Goal: Task Accomplishment & Management: Manage account settings

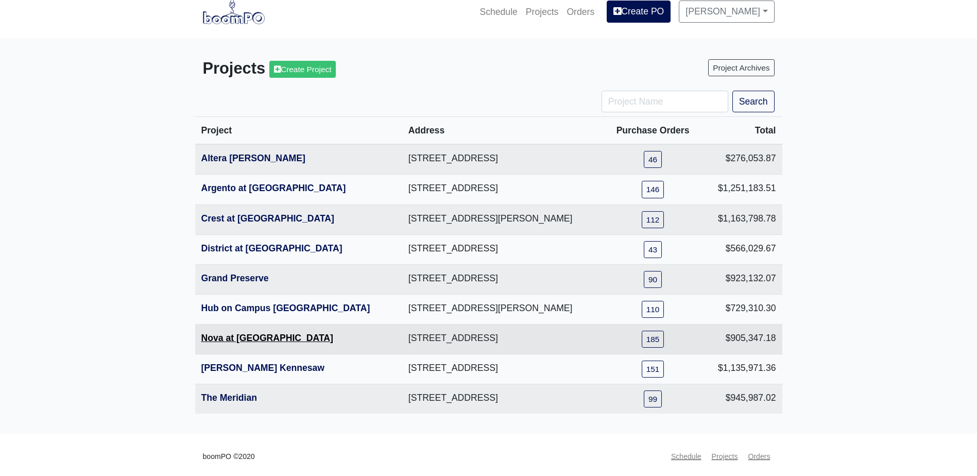
scroll to position [18, 0]
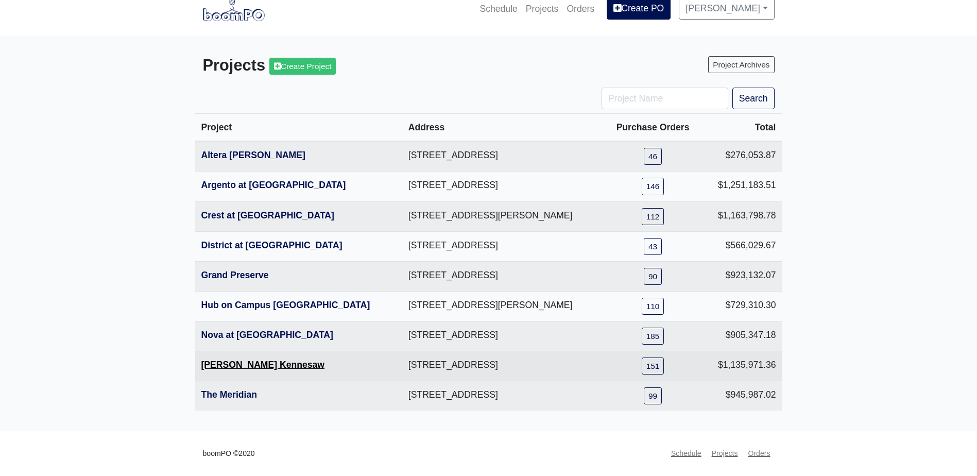
click at [249, 368] on link "[PERSON_NAME] Kennesaw" at bounding box center [263, 364] width 124 height 10
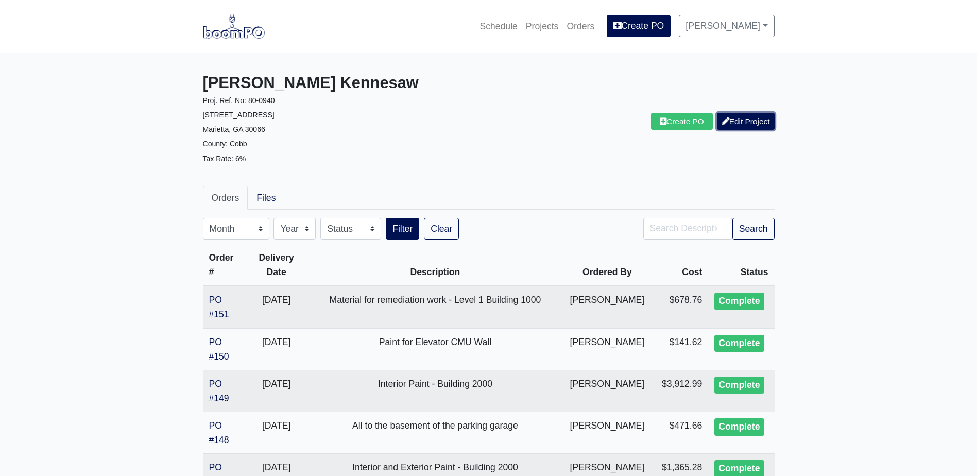
click at [737, 124] on link "Edit Project" at bounding box center [746, 121] width 58 height 17
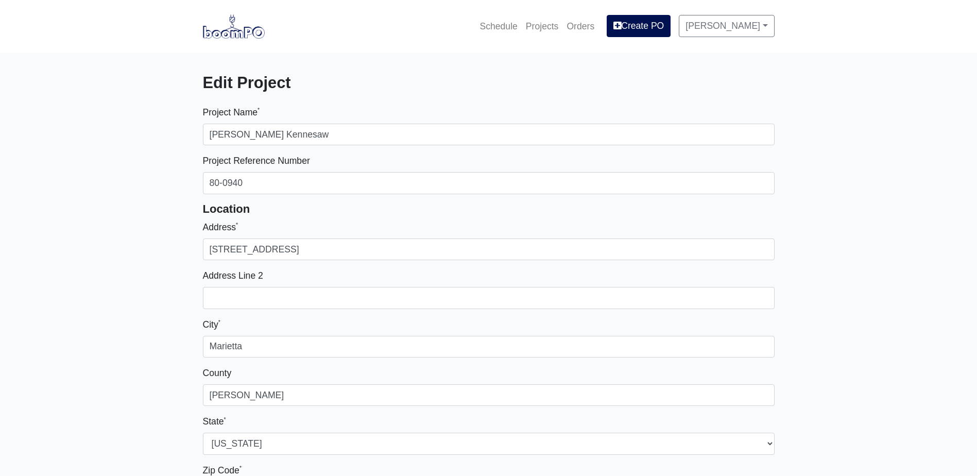
select select
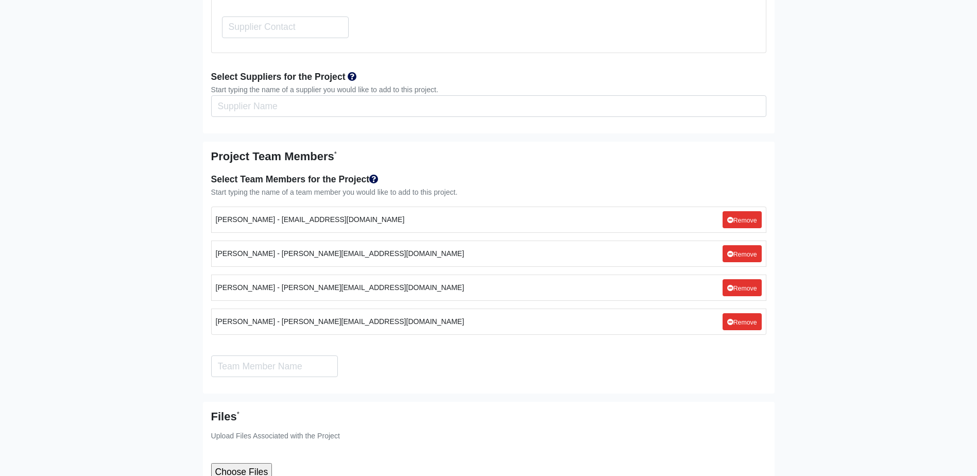
scroll to position [5156, 0]
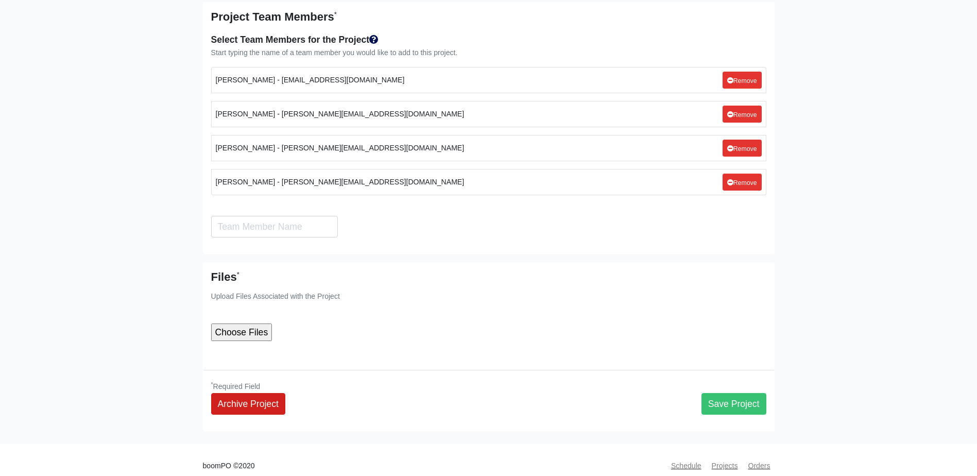
click at [268, 393] on link "Archive Project" at bounding box center [248, 404] width 74 height 22
